Goal: Communication & Community: Answer question/provide support

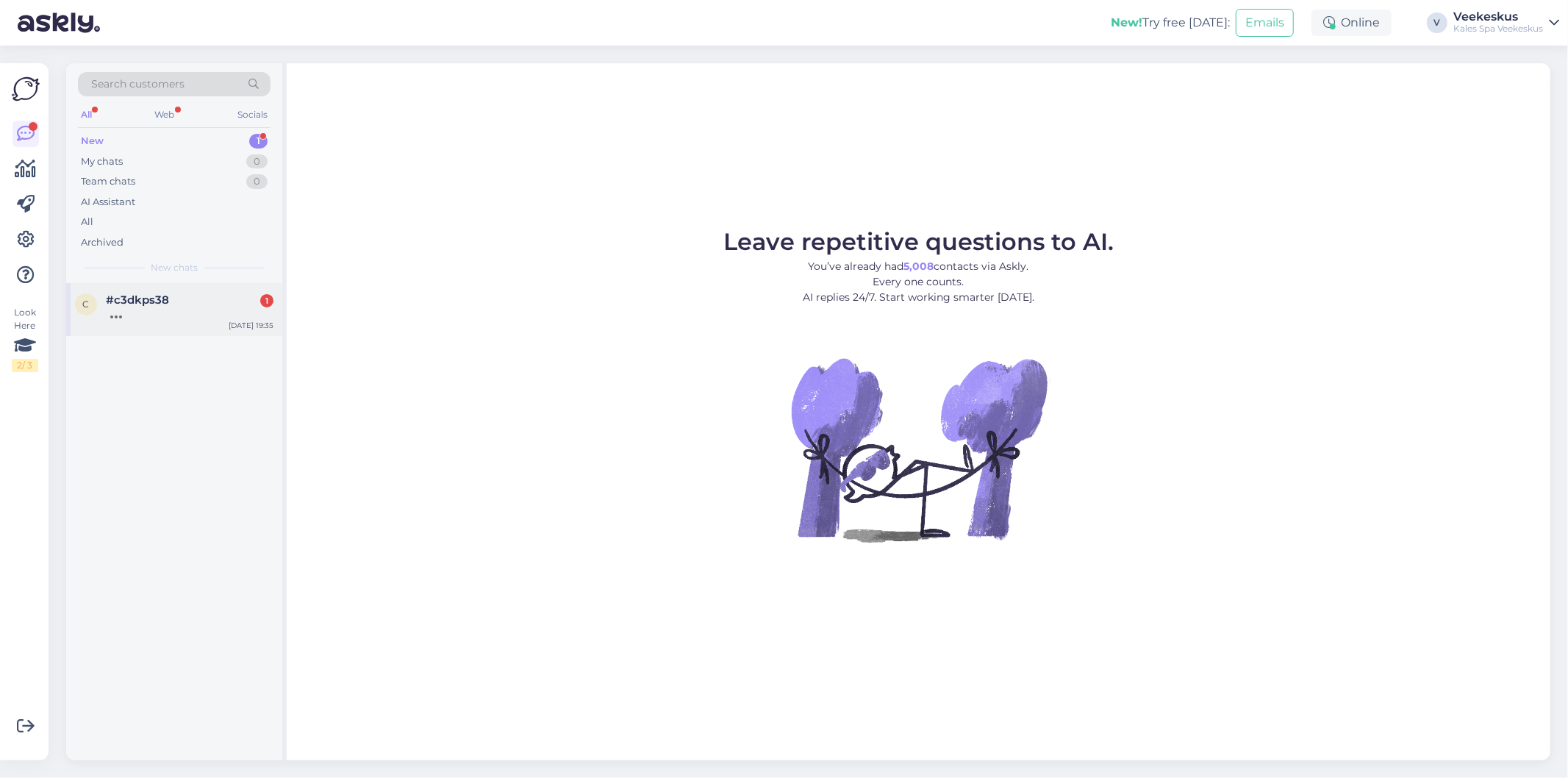
click at [205, 311] on div at bounding box center [189, 313] width 168 height 13
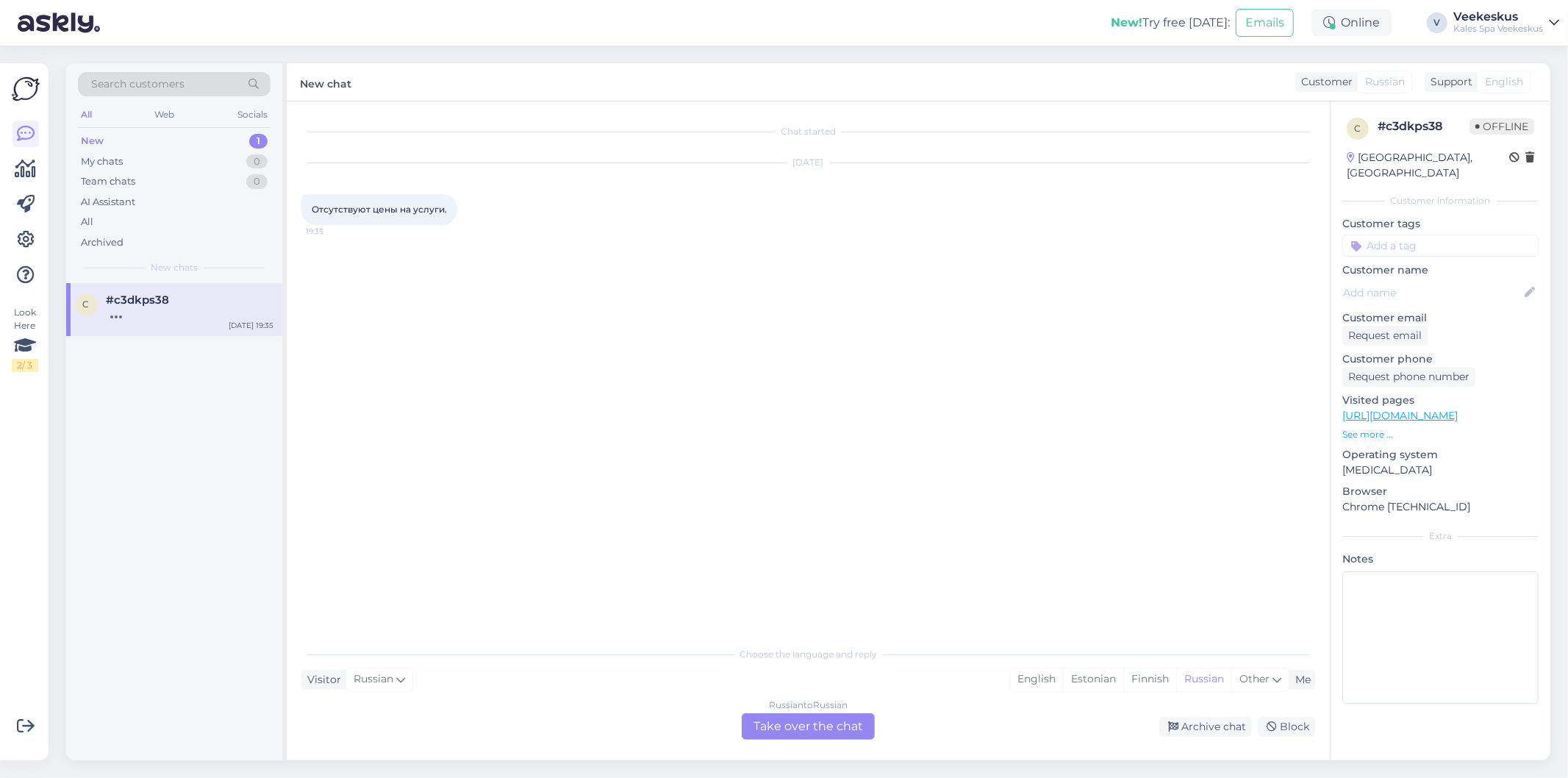
click at [206, 145] on div "New 1" at bounding box center [174, 141] width 193 height 20
drag, startPoint x: 217, startPoint y: 292, endPoint x: 253, endPoint y: 328, distance: 50.9
click at [217, 295] on div "c #c3dkps38 Отсутствуют цены на услуги. [DATE] 19:35" at bounding box center [174, 309] width 217 height 53
click at [1083, 683] on div "Estonian" at bounding box center [1094, 679] width 61 height 22
click at [1209, 677] on div "Russian" at bounding box center [1204, 679] width 55 height 22
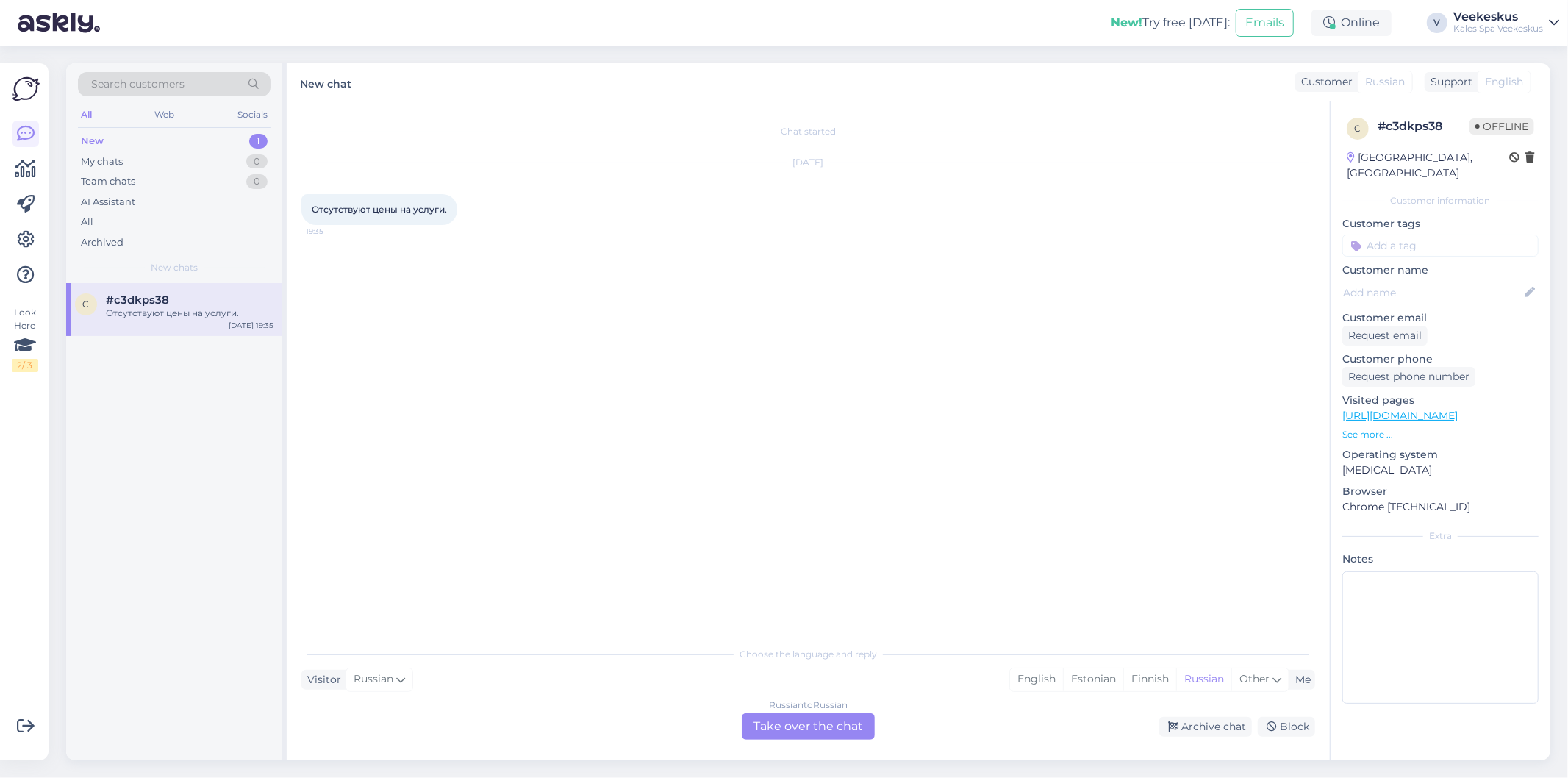
click at [817, 732] on div "Russian to Russian Take over the chat" at bounding box center [807, 726] width 133 height 27
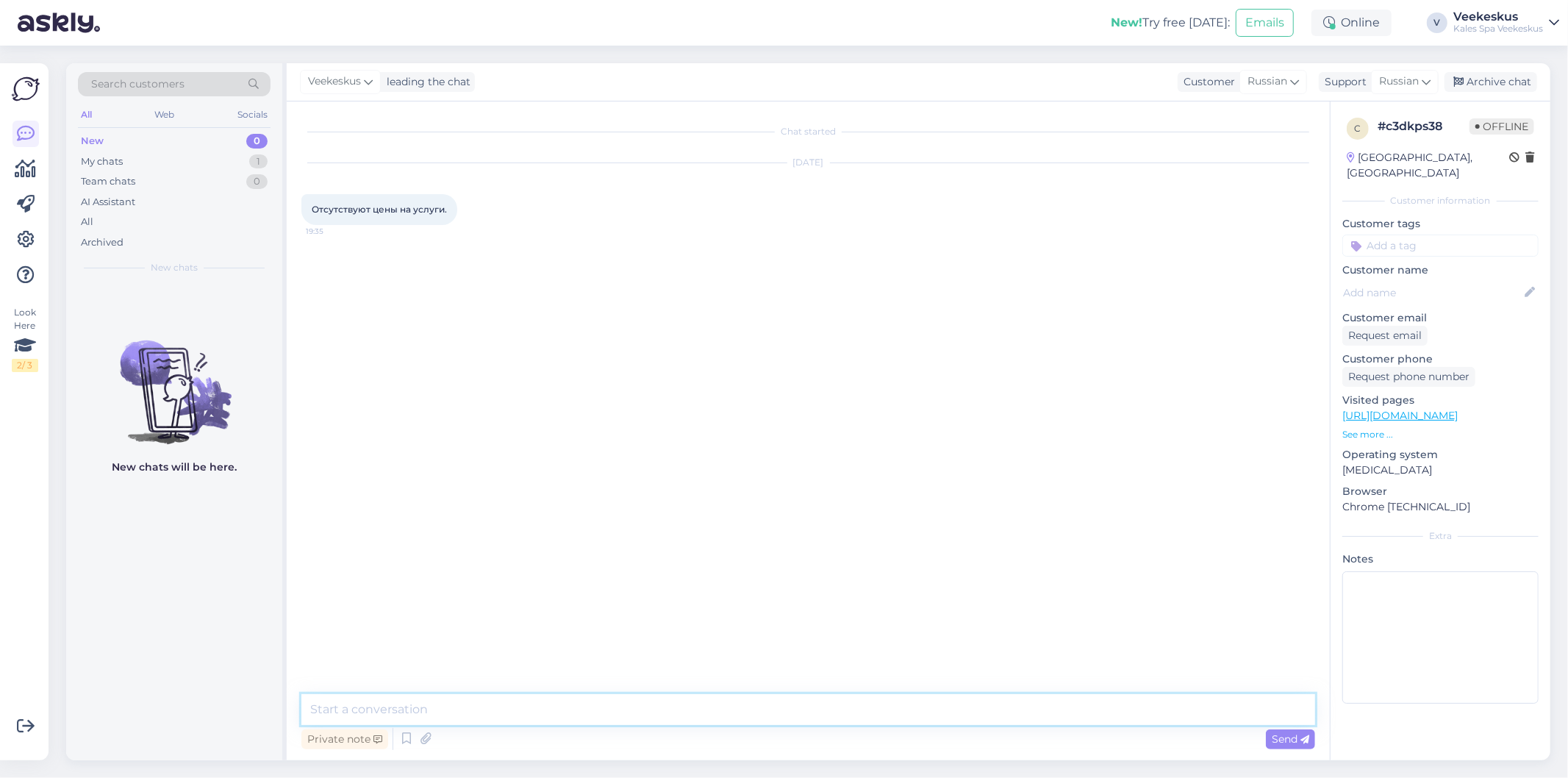
click at [775, 714] on textarea at bounding box center [808, 709] width 1014 height 31
type textarea "P"
paste textarea "[URL][DOMAIN_NAME]"
type textarea "Здравствуйте! Цены на услуги можно найти на сайте [URL][DOMAIN_NAME] какая услу…"
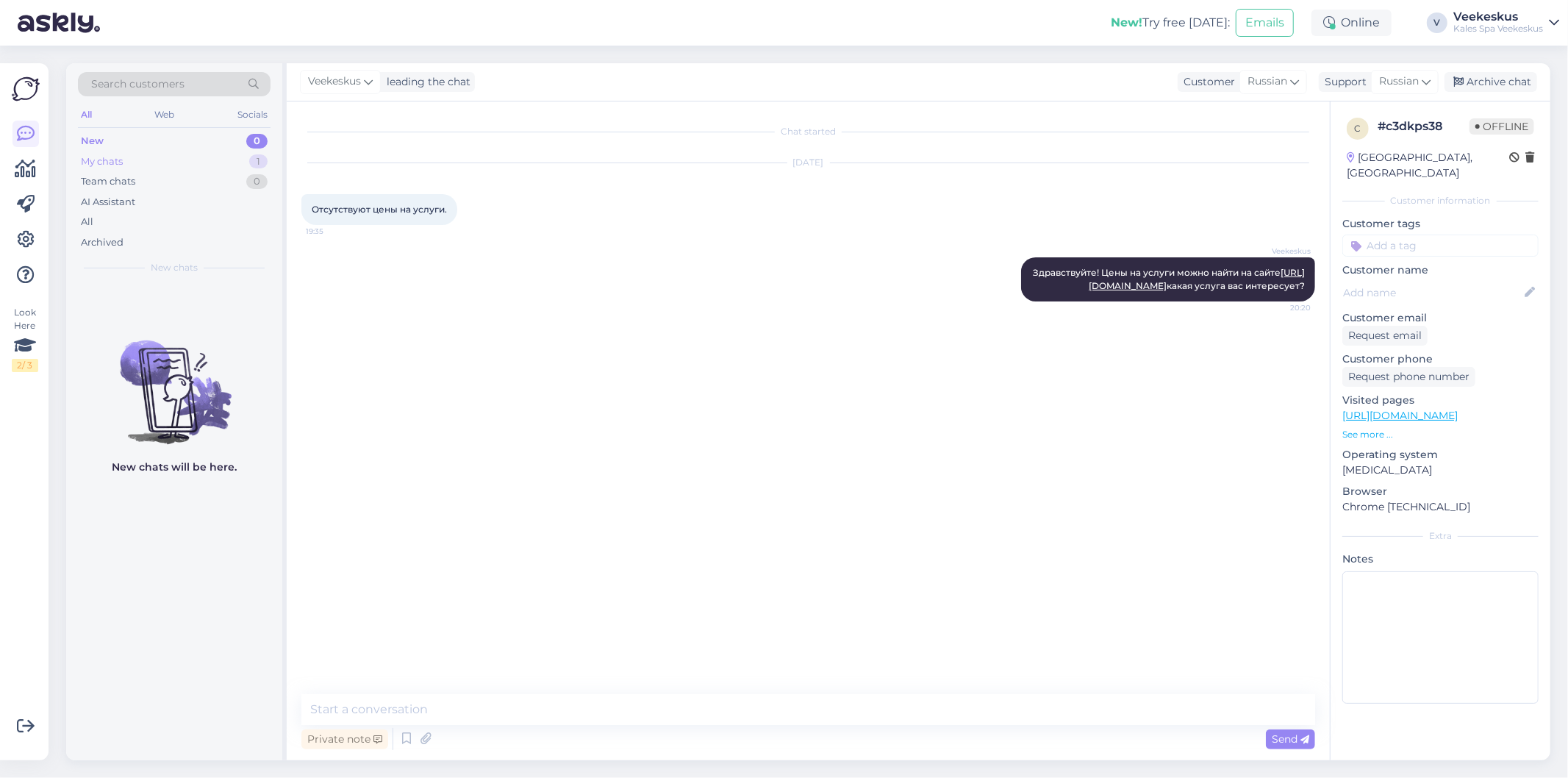
click at [228, 163] on div "My chats 1" at bounding box center [174, 161] width 193 height 20
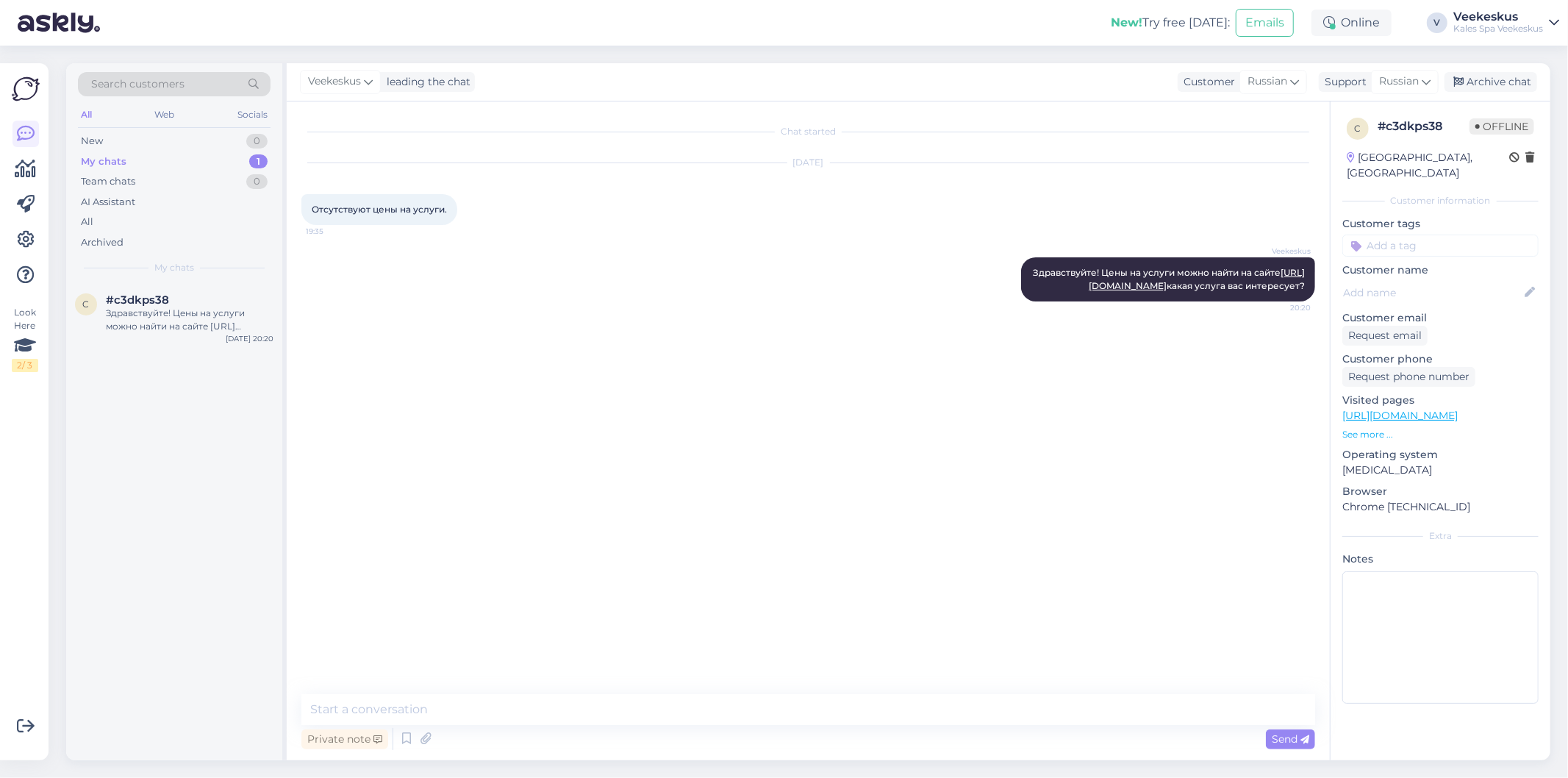
click at [219, 161] on div "My chats 1" at bounding box center [174, 161] width 193 height 20
